Goal: Task Accomplishment & Management: Use online tool/utility

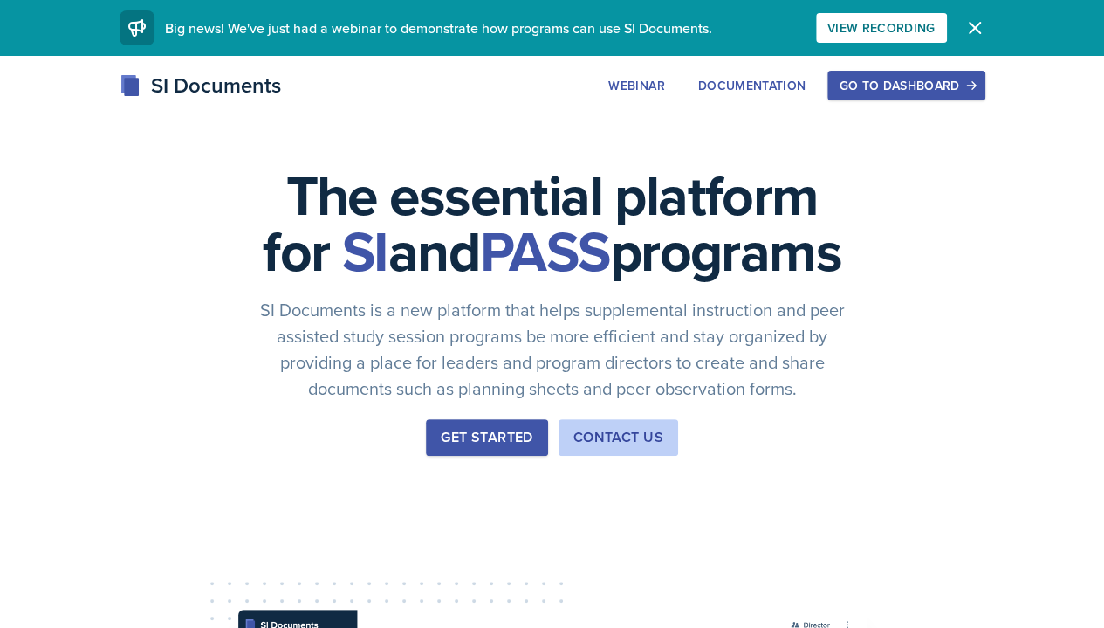
click at [973, 82] on div "Go to Dashboard" at bounding box center [906, 86] width 134 height 14
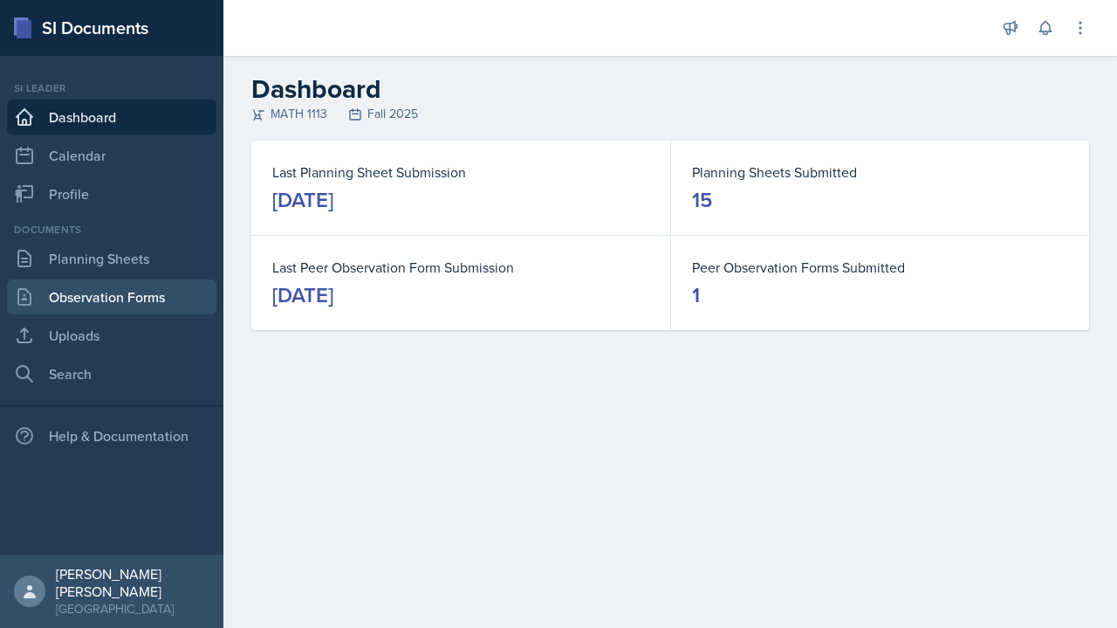
click at [75, 293] on link "Observation Forms" at bounding box center [111, 296] width 209 height 35
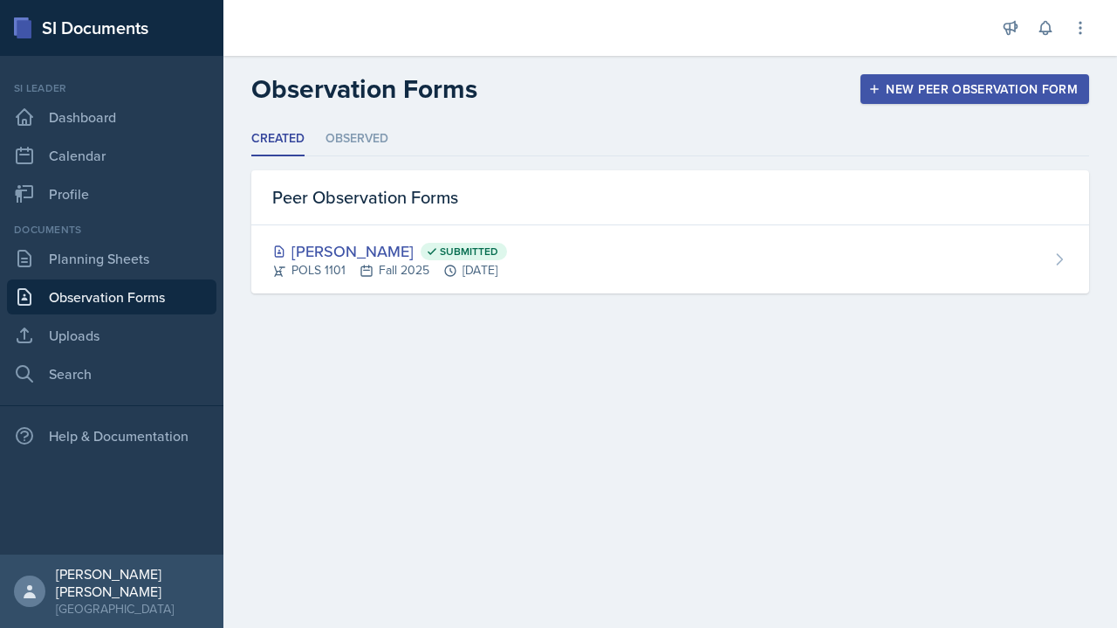
click at [65, 253] on link "Planning Sheets" at bounding box center [111, 258] width 209 height 35
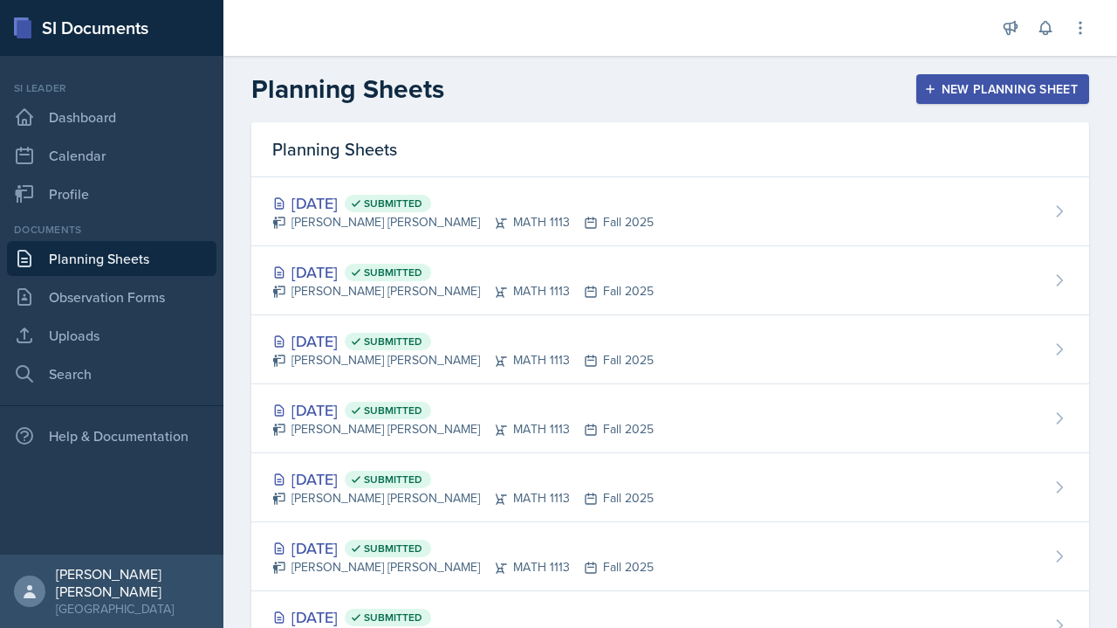
click at [836, 211] on div "[DATE] Submitted [PERSON_NAME] [PERSON_NAME] MATH 1113 Fall 2025" at bounding box center [670, 211] width 838 height 69
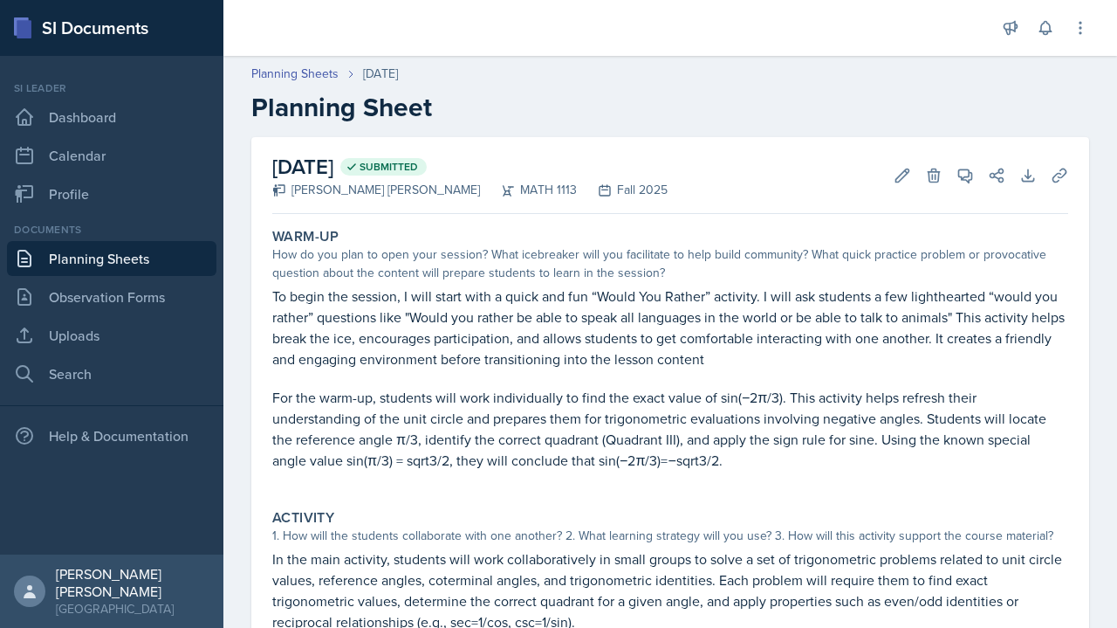
click at [953, 460] on p "For the warm-up, students will work individually to find the exact value of sin…" at bounding box center [670, 429] width 796 height 84
click at [75, 326] on link "Uploads" at bounding box center [111, 335] width 209 height 35
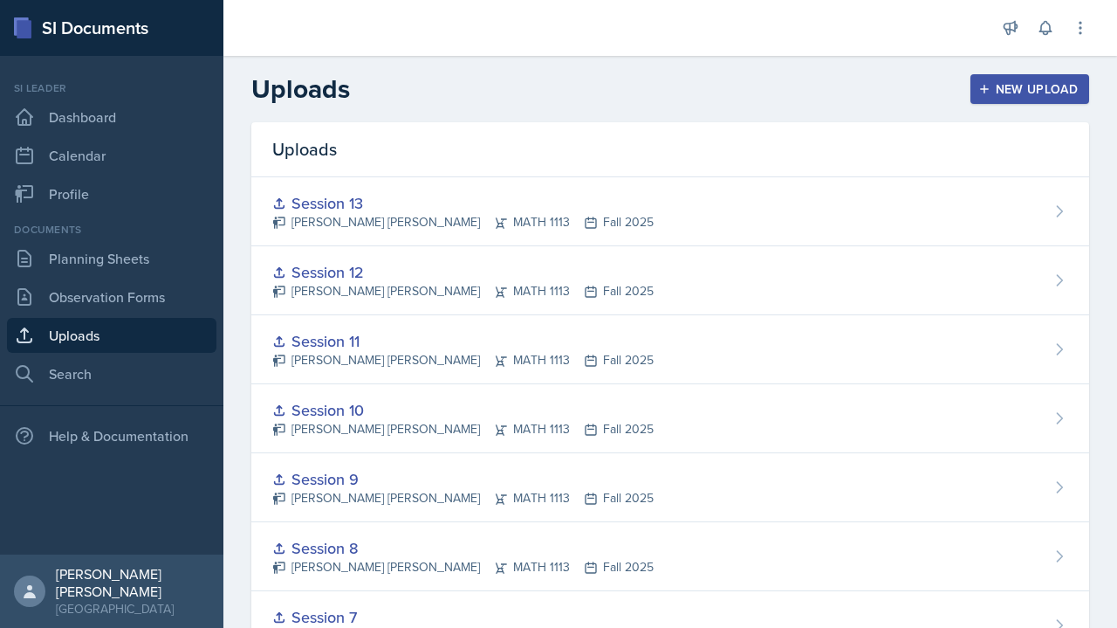
click at [1006, 87] on div "New Upload" at bounding box center [1030, 89] width 97 height 14
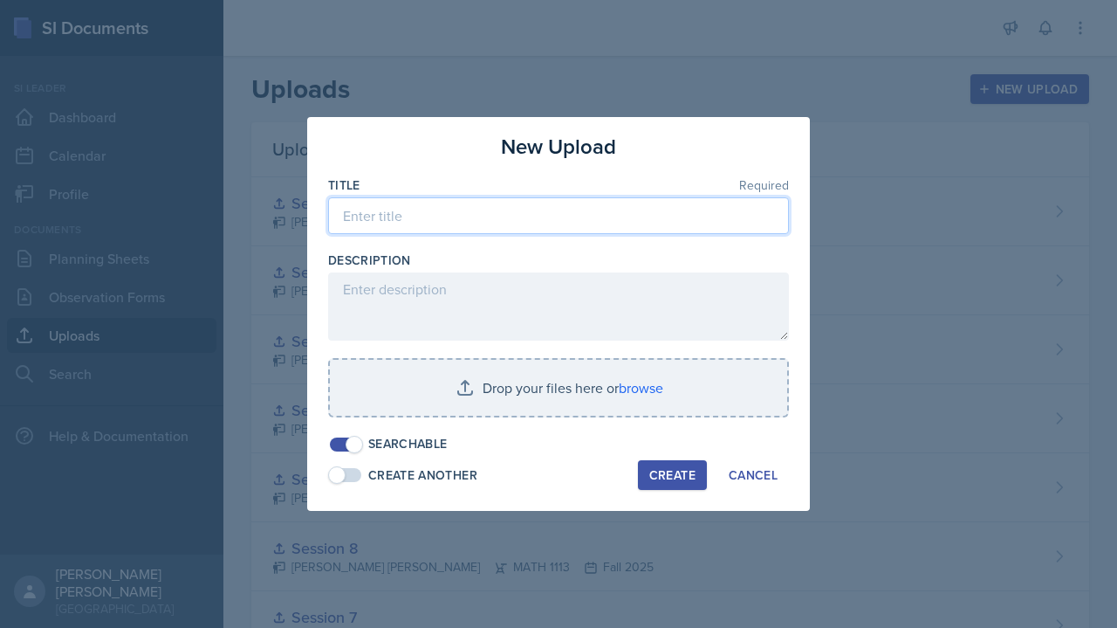
click at [653, 225] on input at bounding box center [558, 215] width 461 height 37
type input "Session 14"
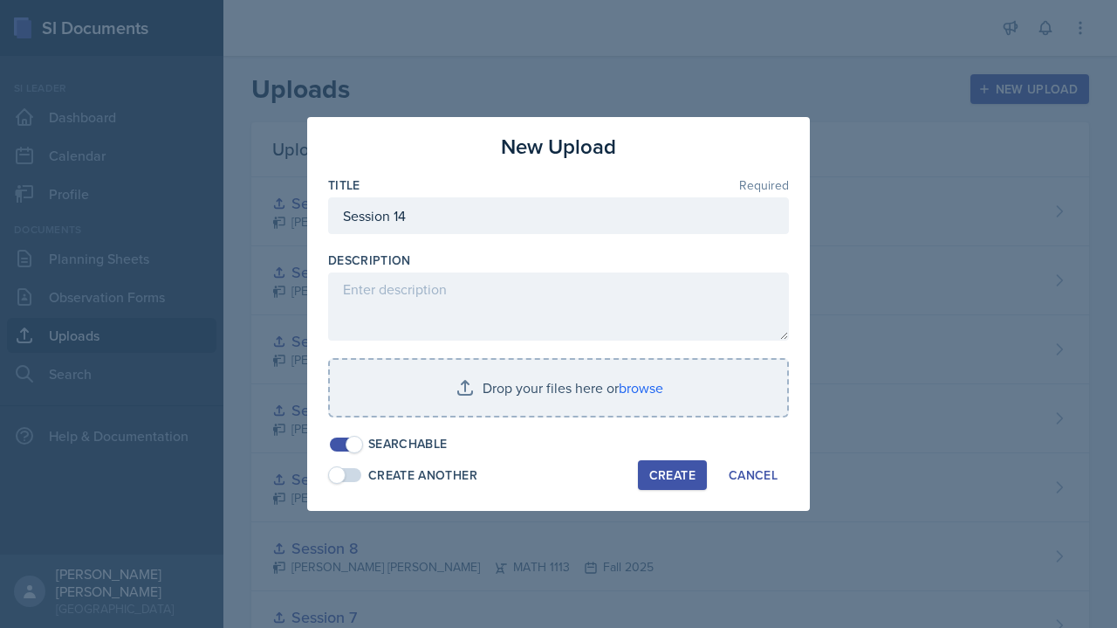
click at [651, 398] on input "file" at bounding box center [558, 388] width 457 height 56
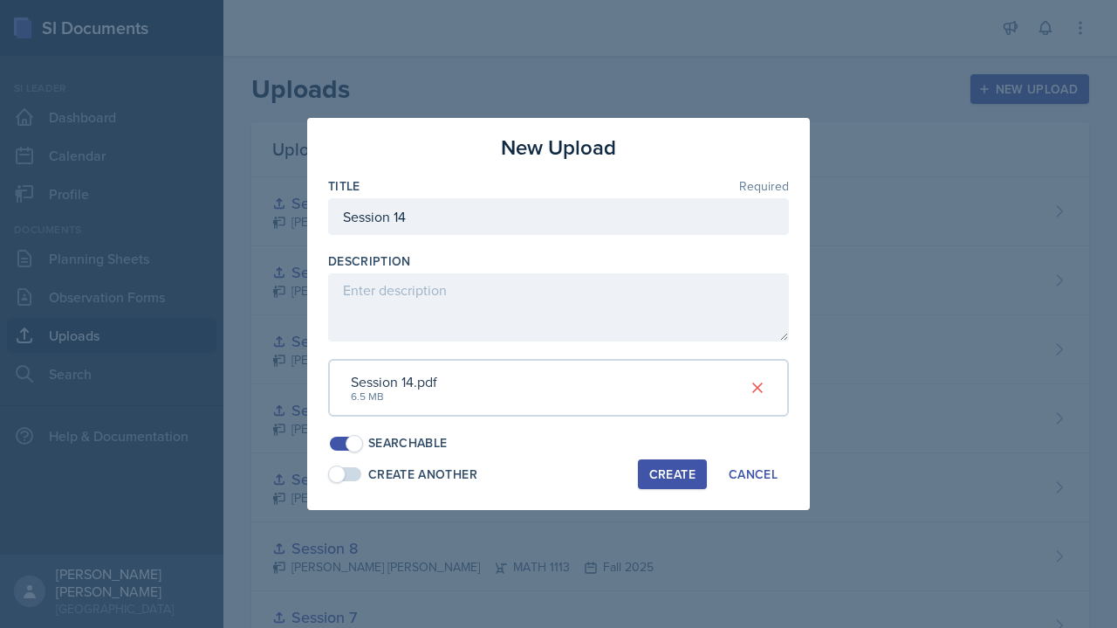
click at [702, 468] on button "Create" at bounding box center [672, 474] width 69 height 30
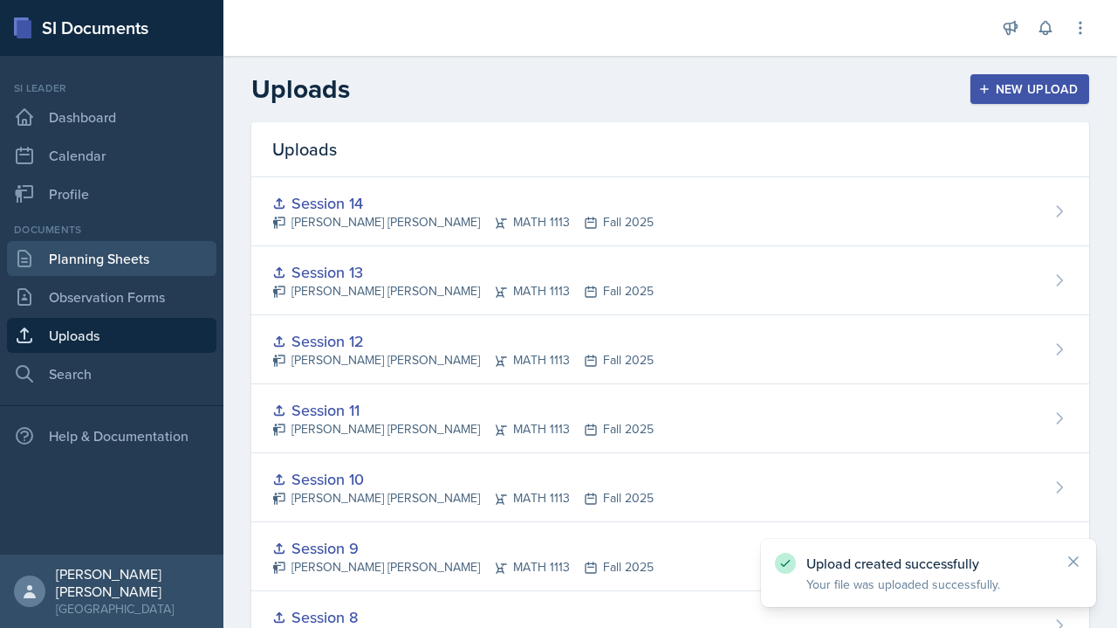
click at [99, 257] on link "Planning Sheets" at bounding box center [111, 258] width 209 height 35
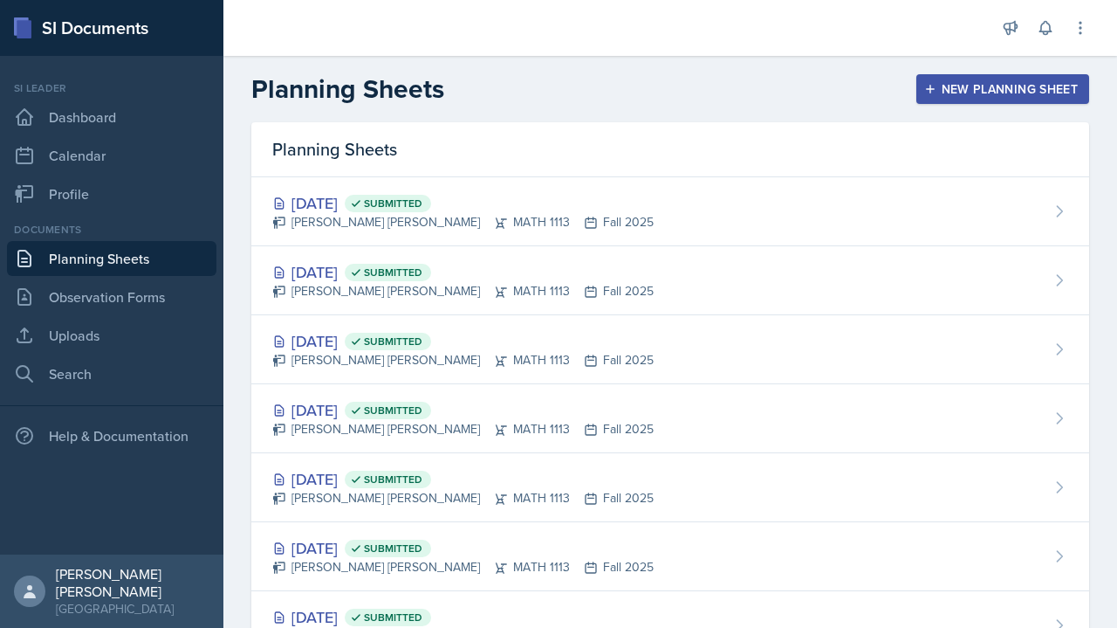
click at [692, 216] on div "[DATE] Submitted [PERSON_NAME] [PERSON_NAME] MATH 1113 Fall 2025" at bounding box center [670, 211] width 838 height 69
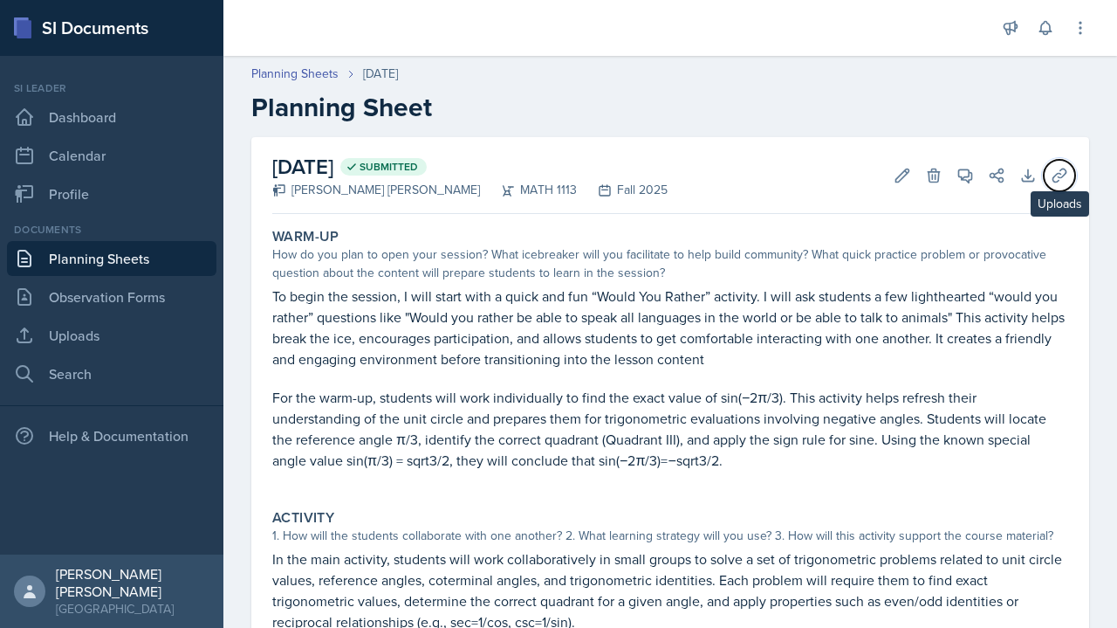
click at [1051, 168] on icon at bounding box center [1059, 175] width 17 height 17
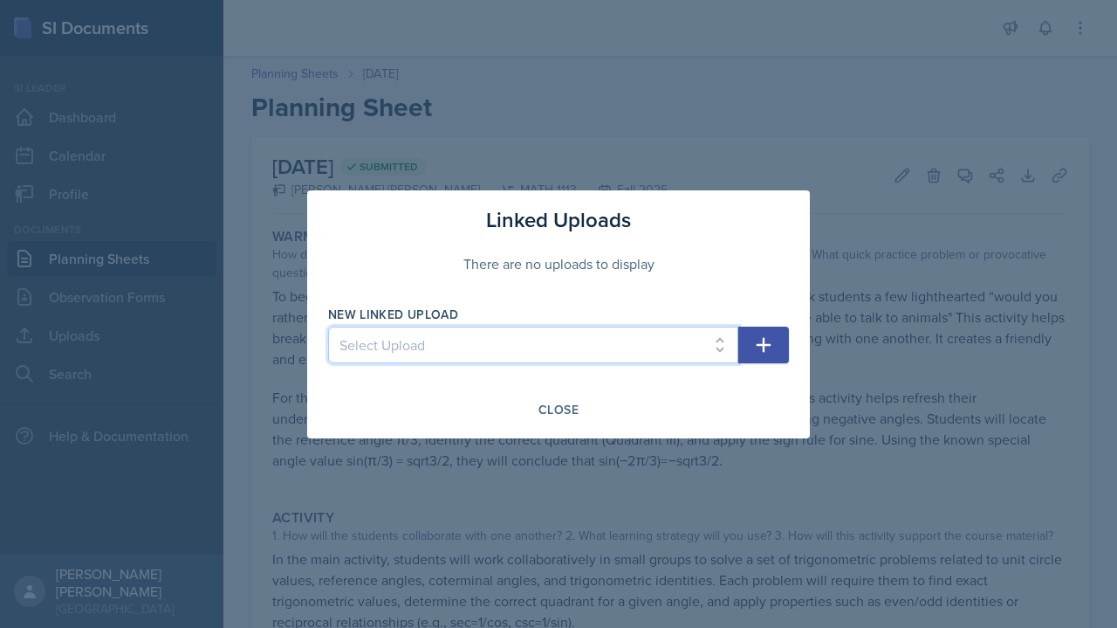
click at [694, 334] on select "Select Upload Session 1 Session 2 Worksheet for session 2 Session 3 Session 3 &…" at bounding box center [533, 344] width 410 height 37
select select "f1524f66-0a03-49b2-a1d5-95c534a5721c"
click at [328, 326] on select "Select Upload Session 1 Session 2 Worksheet for session 2 Session 3 Session 3 &…" at bounding box center [533, 344] width 410 height 37
click at [781, 335] on button "button" at bounding box center [763, 344] width 51 height 37
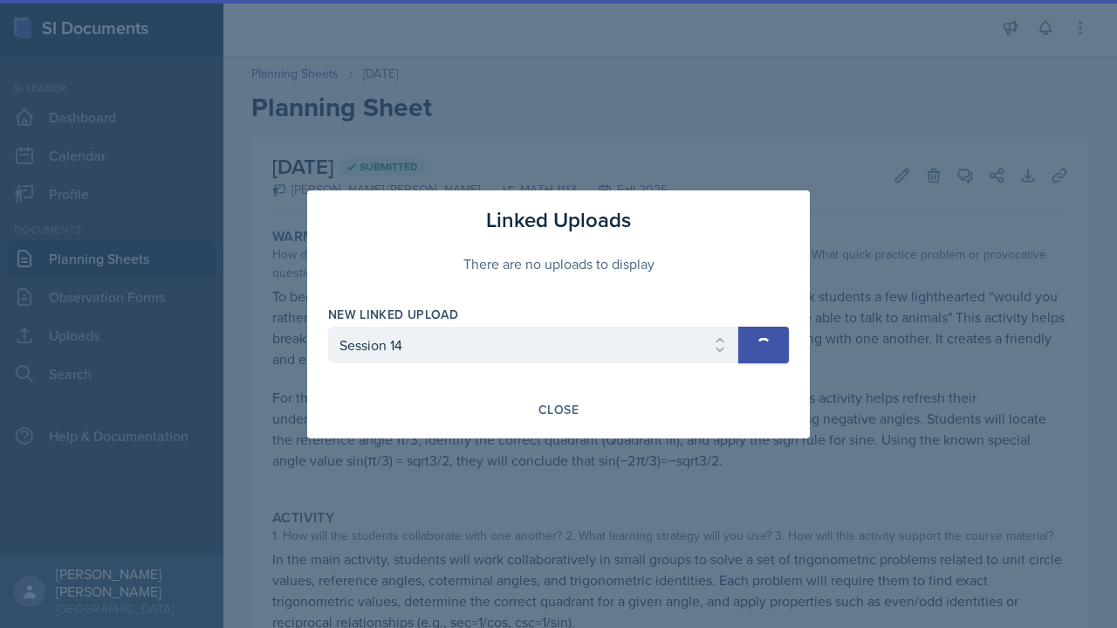
select select
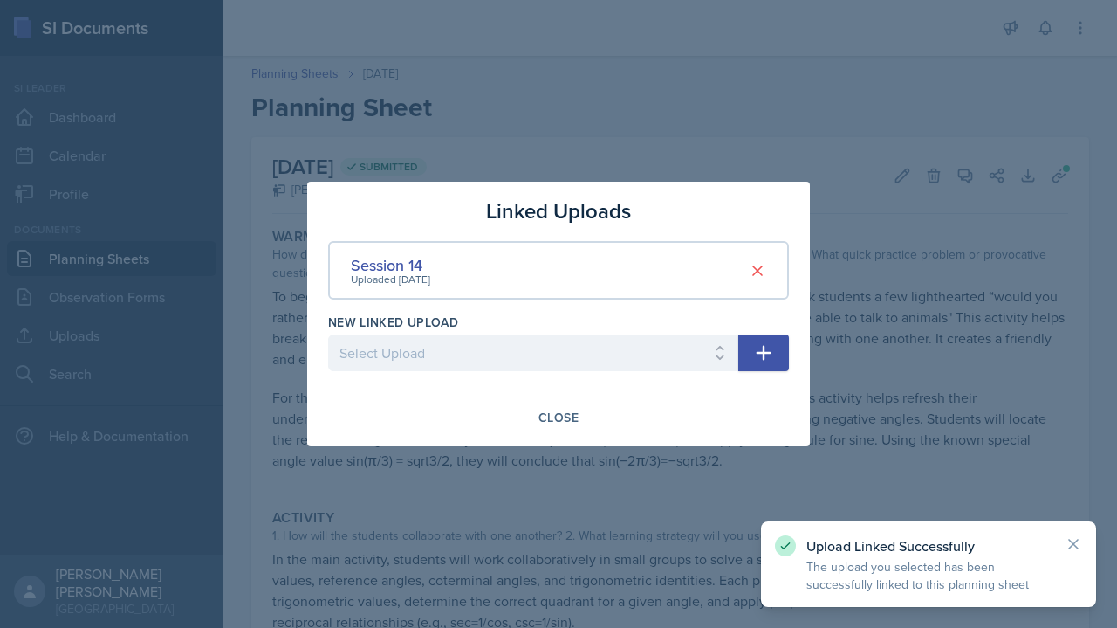
click at [938, 336] on div at bounding box center [558, 314] width 1117 height 628
